Goal: Find specific page/section: Find specific page/section

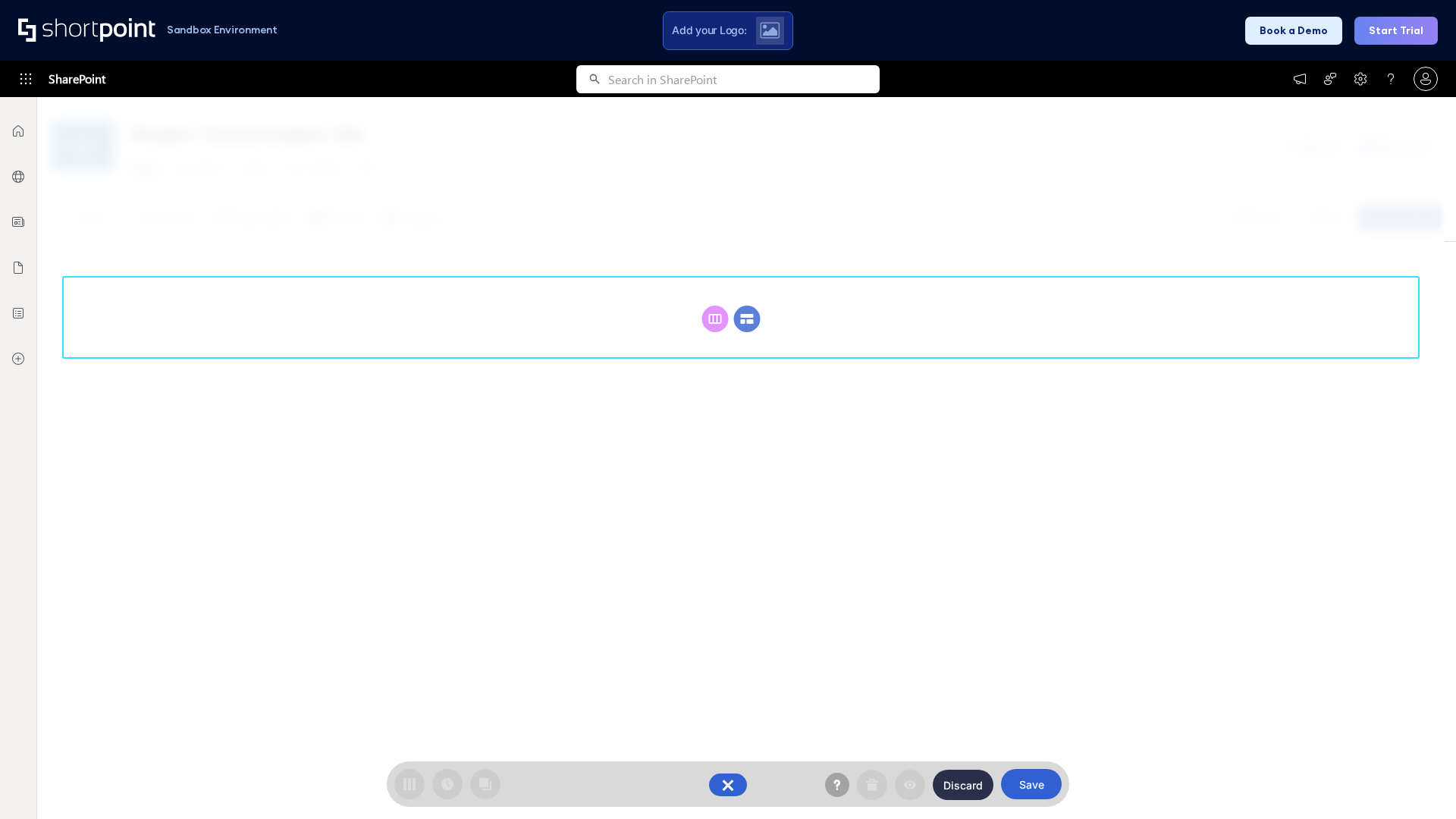
scroll to position [209, 0]
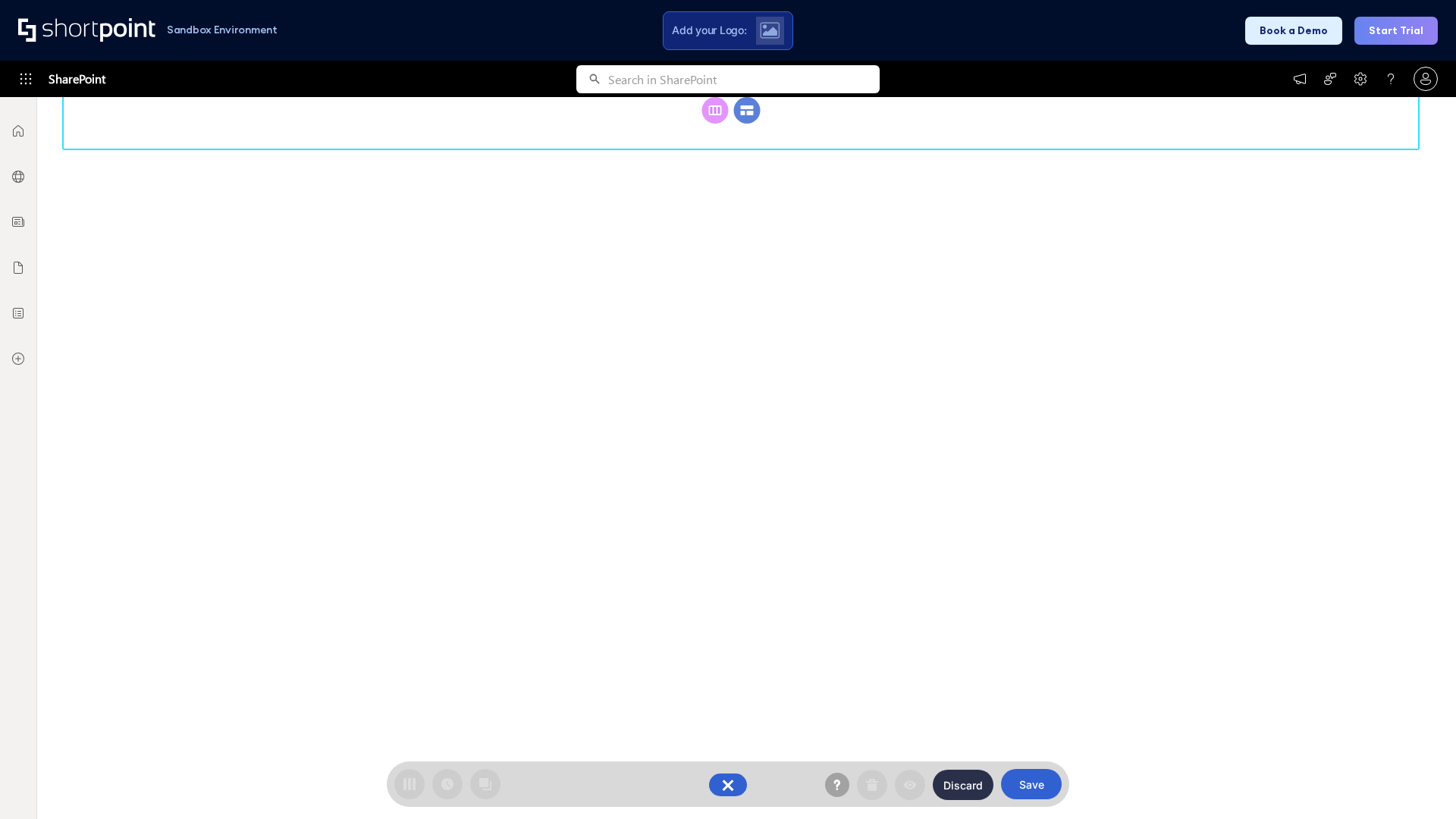
click at [747, 124] on circle at bounding box center [747, 111] width 26 height 26
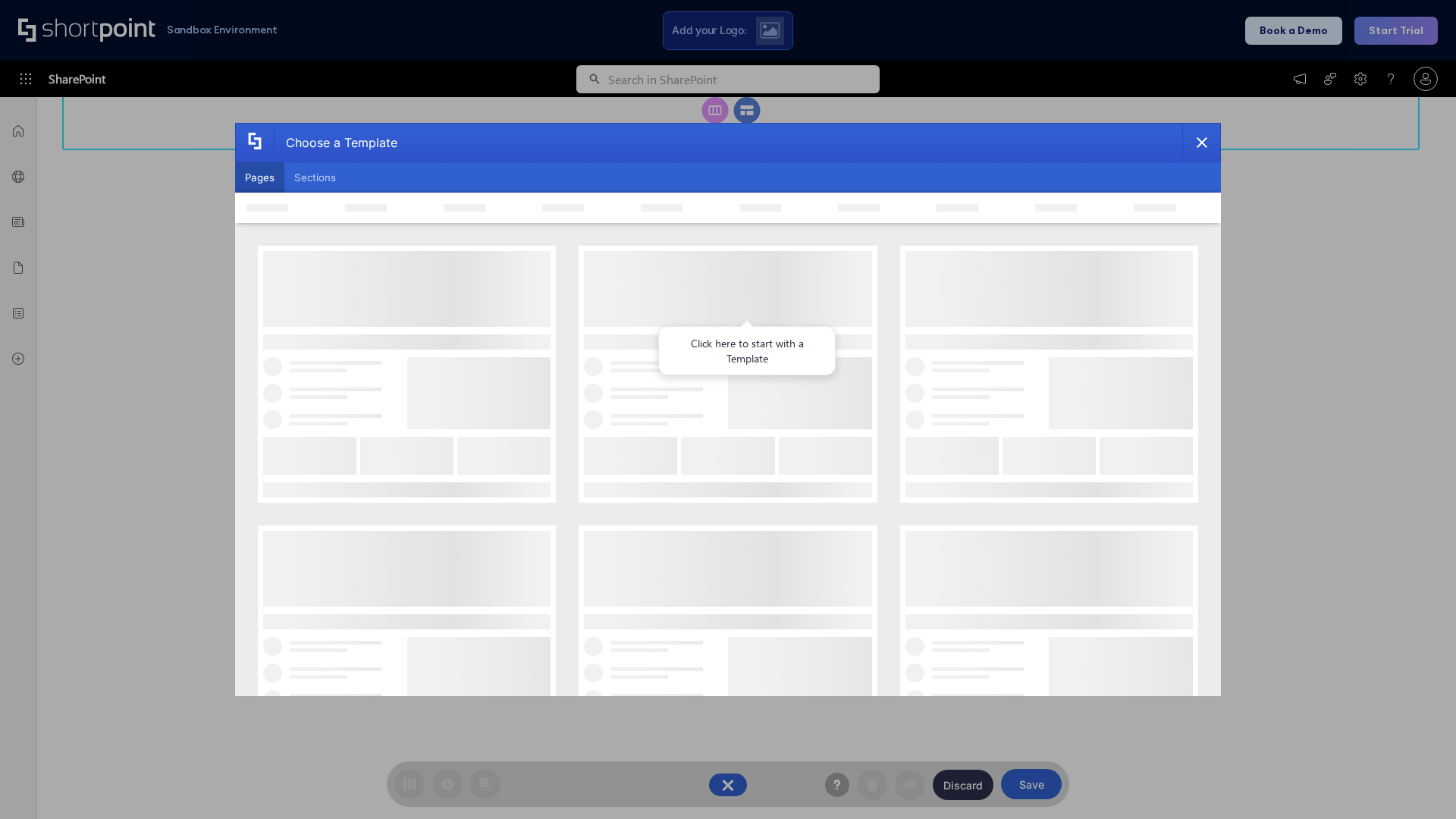
scroll to position [0, 0]
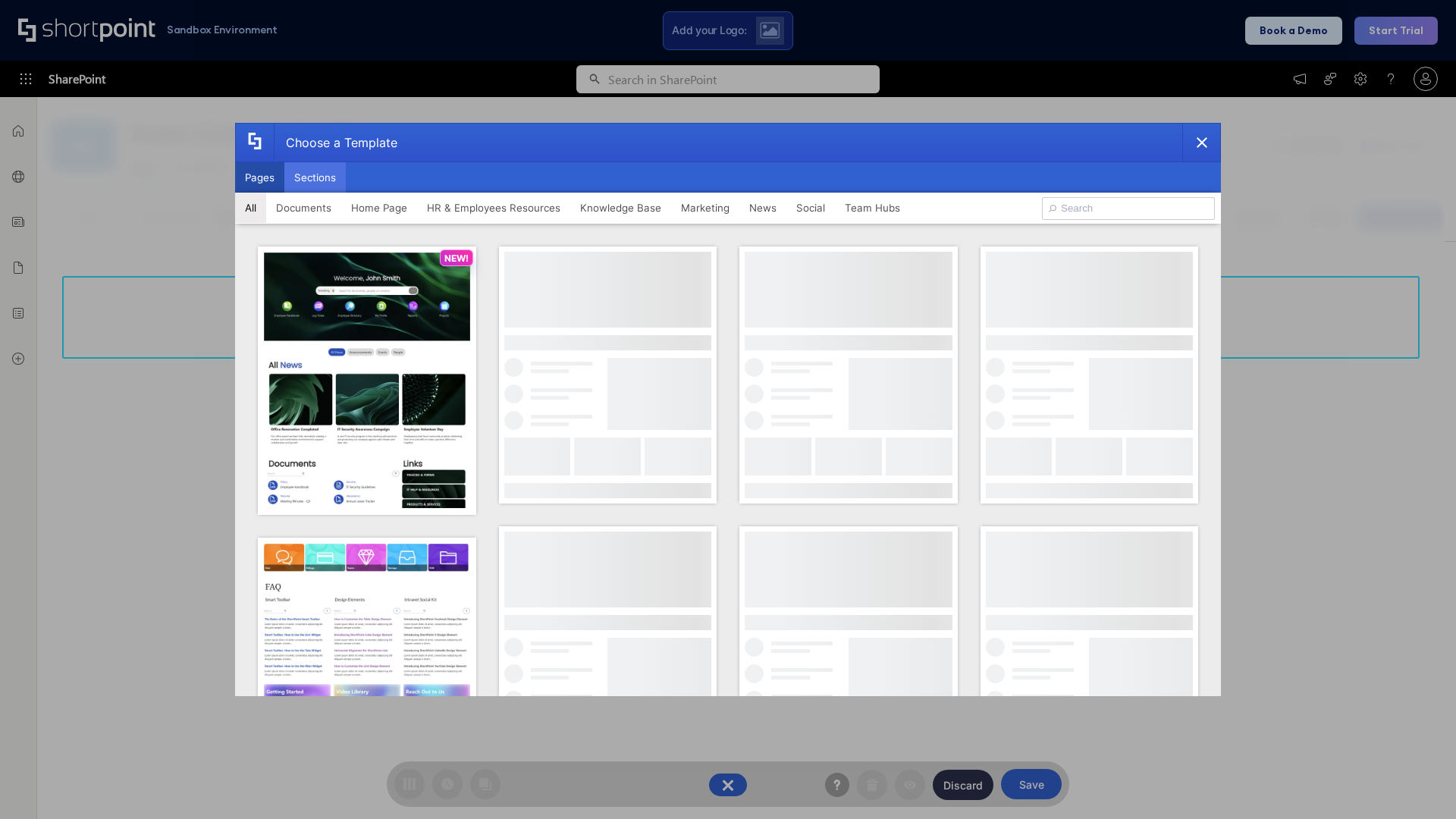
click at [315, 178] on button "Sections" at bounding box center [315, 178] width 61 height 30
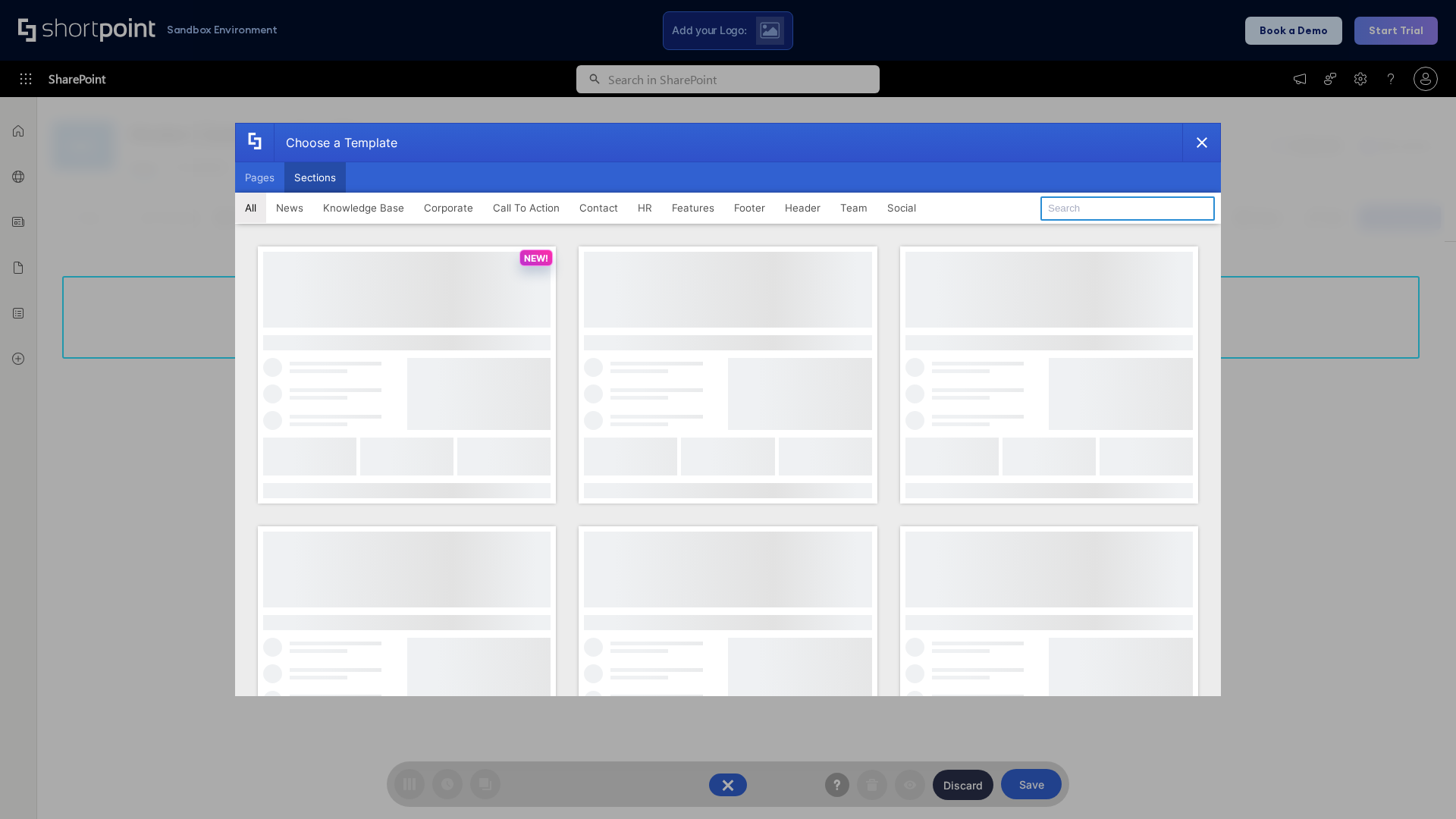
type input "HR Hub 2"
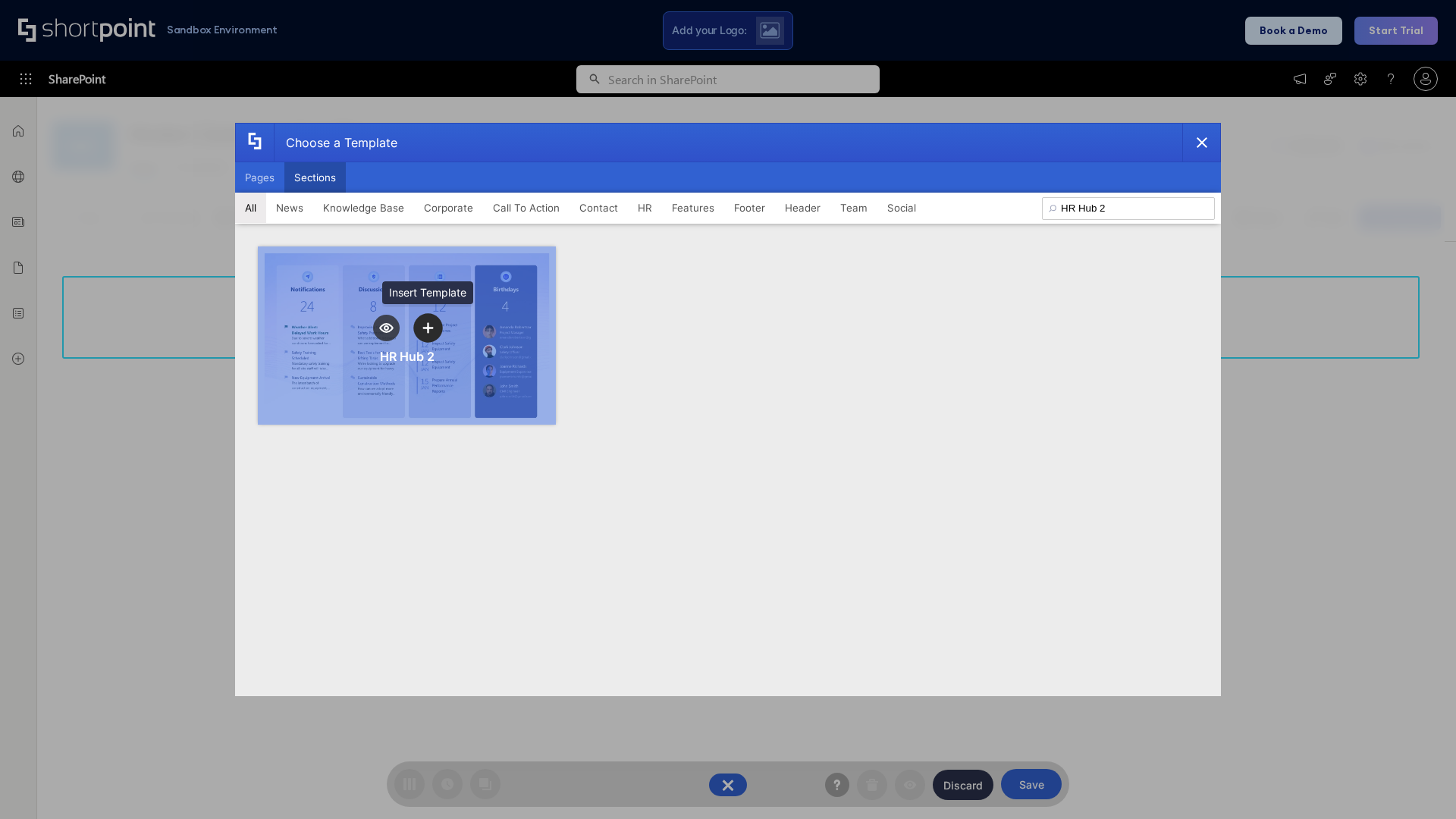
click at [427, 327] on icon "template selector" at bounding box center [427, 327] width 10 height 10
